Goal: Find specific page/section: Find specific page/section

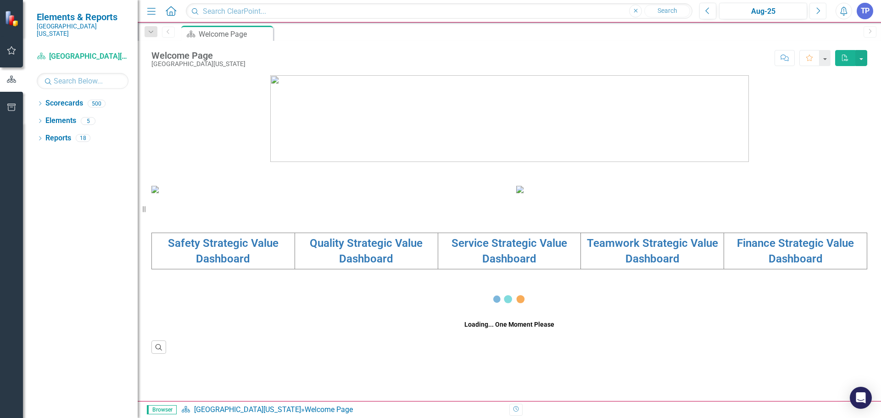
click at [816, 7] on icon "Next" at bounding box center [817, 11] width 5 height 8
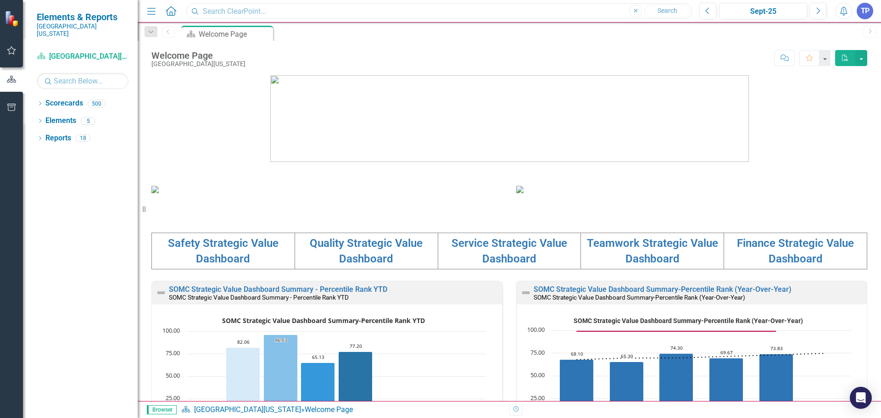
click at [236, 10] on input "text" at bounding box center [439, 11] width 506 height 16
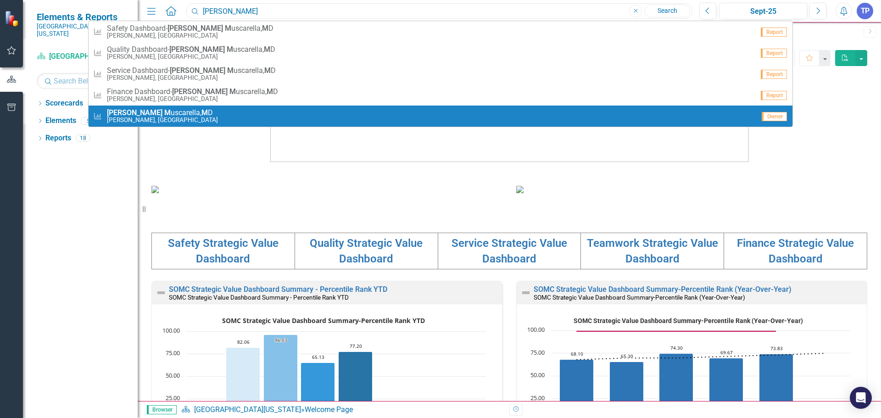
type input "[PERSON_NAME]"
click at [161, 120] on small "[PERSON_NAME], [GEOGRAPHIC_DATA]" at bounding box center [162, 120] width 111 height 7
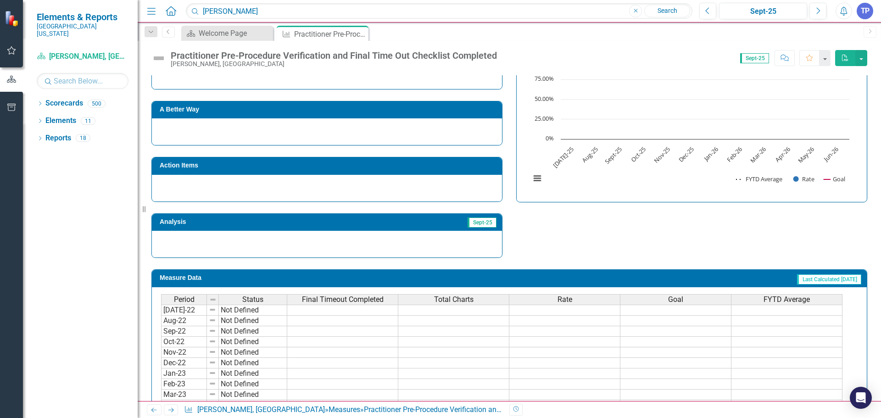
scroll to position [238, 0]
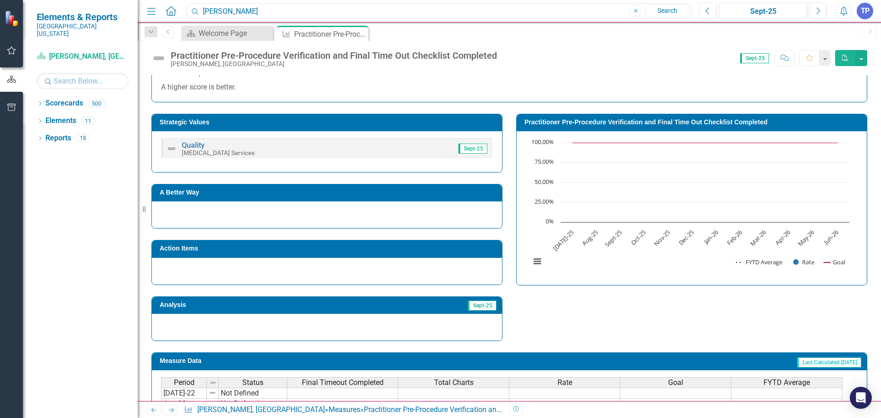
click at [250, 9] on input "[PERSON_NAME]" at bounding box center [439, 11] width 506 height 16
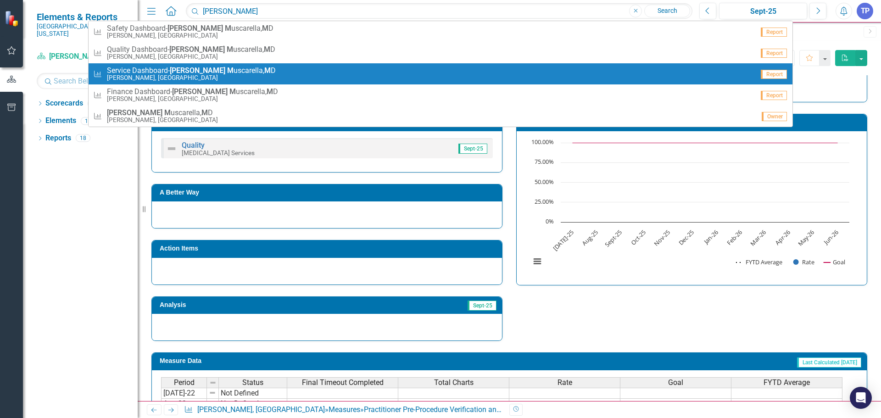
click at [227, 70] on strong "M" at bounding box center [230, 70] width 6 height 9
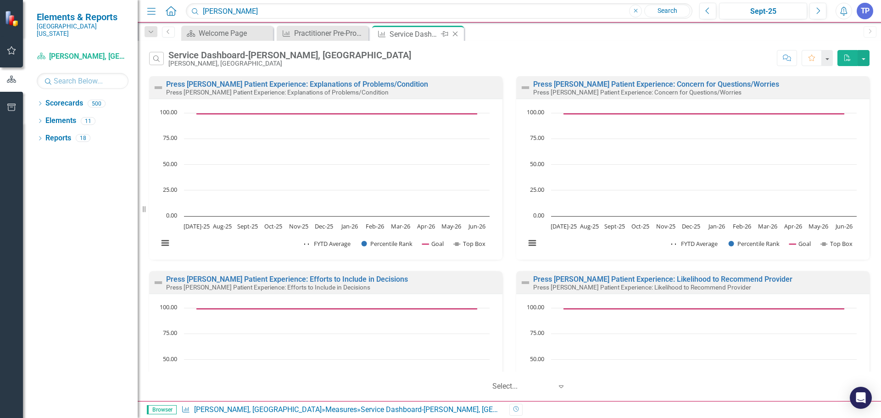
click at [395, 34] on div "Service Dashboard-[PERSON_NAME], [GEOGRAPHIC_DATA]" at bounding box center [414, 33] width 49 height 11
click at [242, 11] on input "[PERSON_NAME]" at bounding box center [439, 11] width 506 height 16
click at [69, 190] on div "Dropdown Scorecards 500 Dropdown Southern [US_STATE] Medical Center Safety Qual…" at bounding box center [80, 257] width 115 height 322
click at [60, 99] on link "Scorecards" at bounding box center [64, 103] width 38 height 11
click at [69, 73] on input "text" at bounding box center [83, 81] width 92 height 16
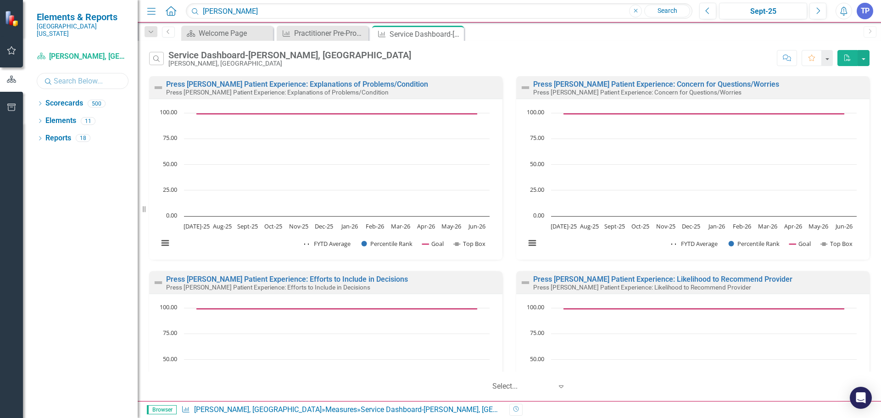
type input "[PERSON_NAME]"
click at [99, 80] on input "[PERSON_NAME]" at bounding box center [83, 81] width 92 height 16
click at [43, 102] on icon "Dropdown" at bounding box center [40, 104] width 6 height 5
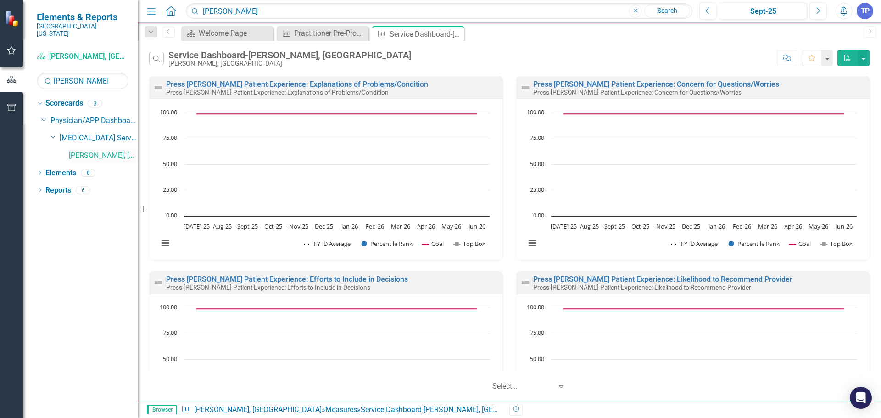
click at [101, 150] on link "[PERSON_NAME], [GEOGRAPHIC_DATA]" at bounding box center [103, 155] width 69 height 11
